Goal: Task Accomplishment & Management: Use online tool/utility

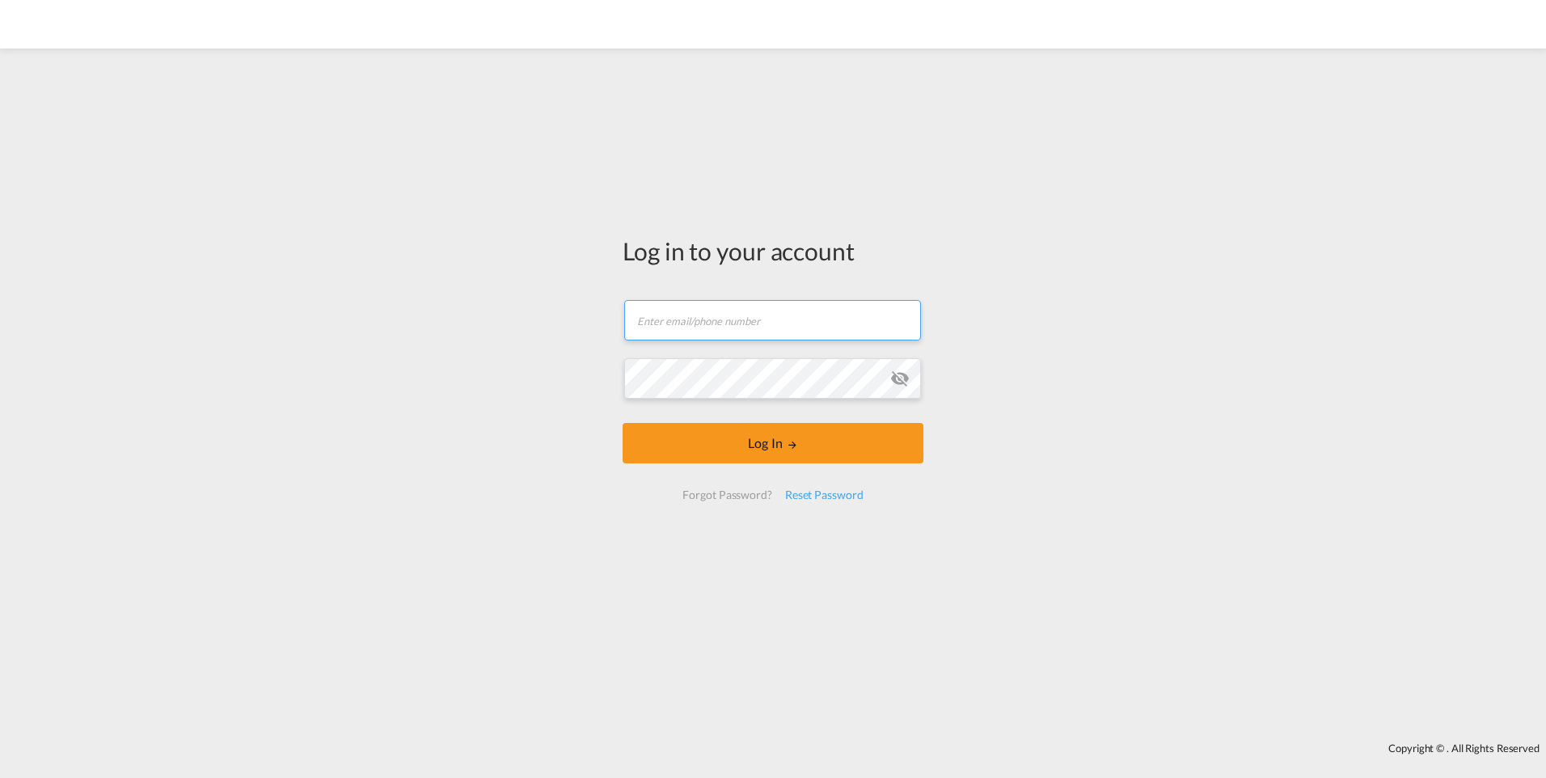
click at [767, 330] on input "text" at bounding box center [772, 320] width 297 height 40
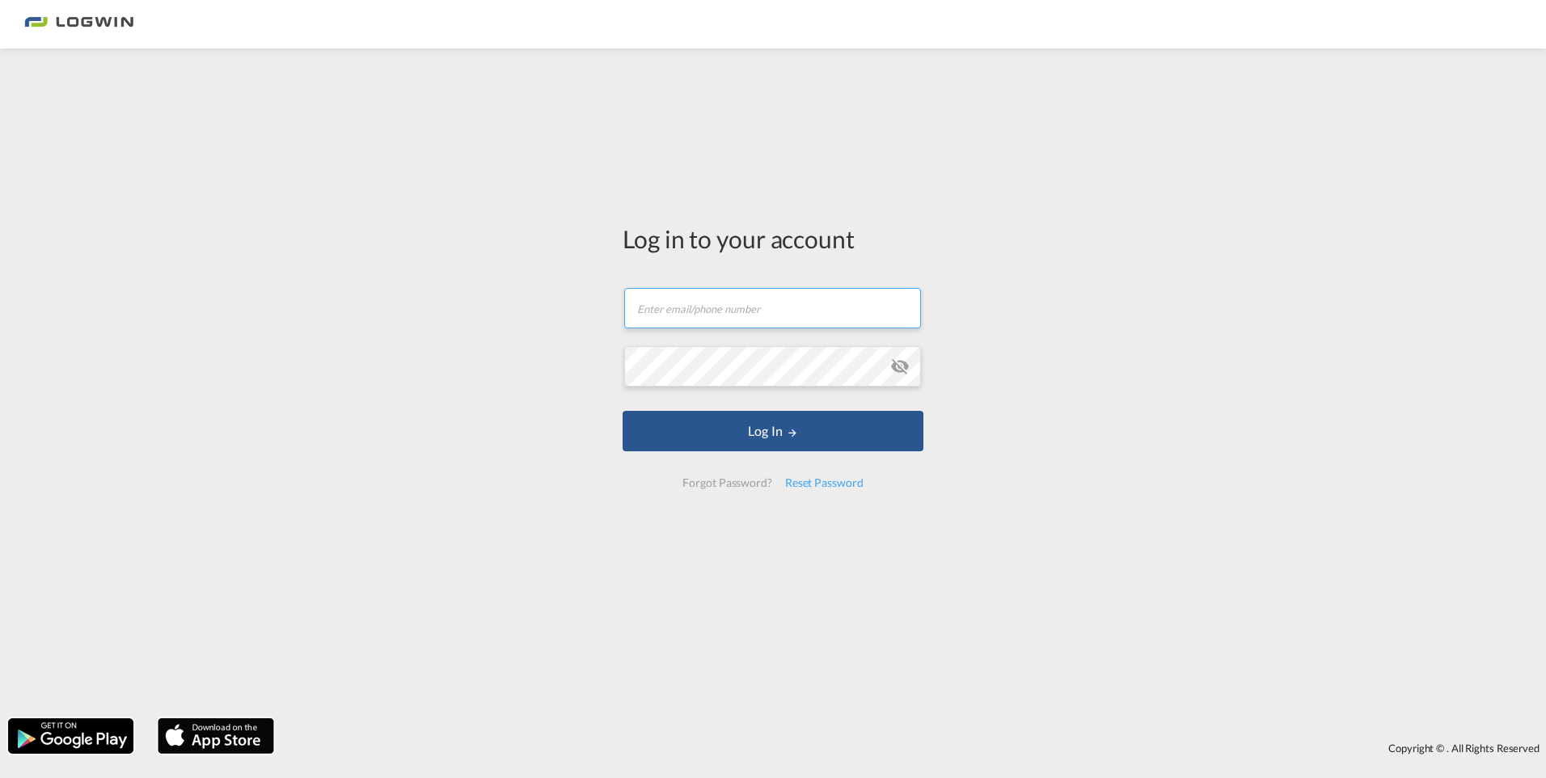
type input "[PERSON_NAME][EMAIL_ADDRESS][DOMAIN_NAME]"
click at [623, 411] on button "Log In" at bounding box center [773, 431] width 301 height 40
